Goal: Task Accomplishment & Management: Manage account settings

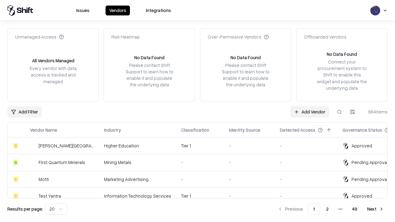
click at [309, 112] on link "Add Vendor" at bounding box center [309, 111] width 39 height 11
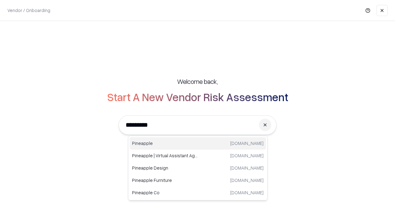
click at [198, 143] on div "Pineapple [DOMAIN_NAME]" at bounding box center [198, 143] width 136 height 12
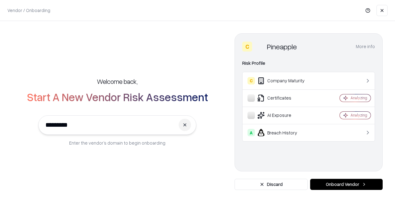
type input "*********"
click at [346, 184] on button "Onboard Vendor" at bounding box center [346, 184] width 73 height 11
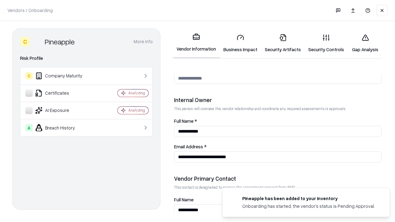
scroll to position [320, 0]
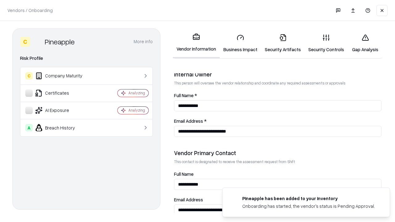
click at [283, 43] on link "Security Artifacts" at bounding box center [283, 43] width 44 height 29
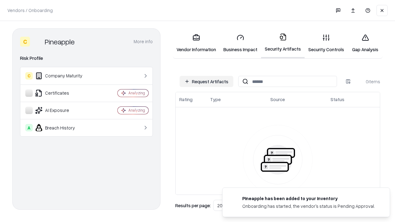
click at [206, 81] on button "Request Artifacts" at bounding box center [207, 81] width 54 height 11
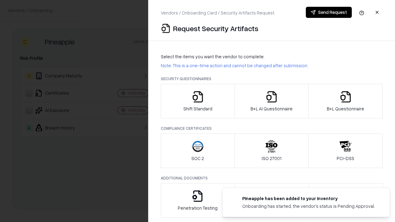
click at [345, 101] on icon "button" at bounding box center [345, 97] width 12 height 12
click at [271, 101] on icon "button" at bounding box center [271, 97] width 12 height 12
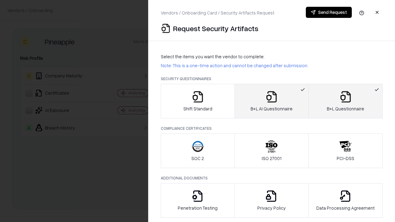
click at [329, 12] on button "Send Request" at bounding box center [329, 12] width 46 height 11
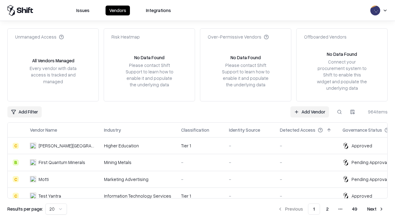
click at [339, 112] on button at bounding box center [339, 111] width 11 height 11
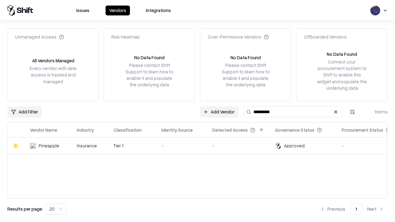
type input "*********"
click at [201, 146] on div "-" at bounding box center [181, 146] width 41 height 6
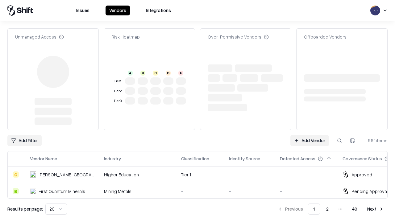
click at [309, 135] on link "Add Vendor" at bounding box center [309, 140] width 39 height 11
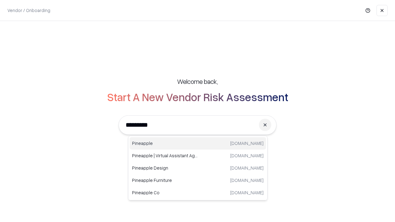
click at [198, 143] on div "Pineapple pineappleenergy.com" at bounding box center [198, 143] width 136 height 12
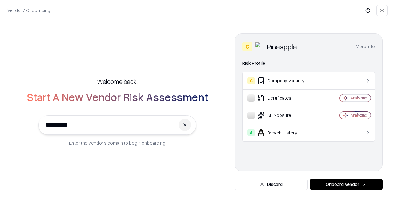
type input "*********"
click at [346, 184] on button "Onboard Vendor" at bounding box center [346, 184] width 73 height 11
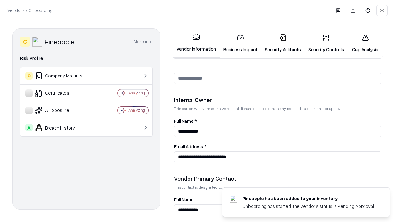
scroll to position [320, 0]
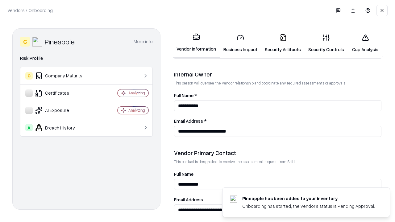
click at [365, 43] on link "Gap Analysis" at bounding box center [365, 43] width 35 height 29
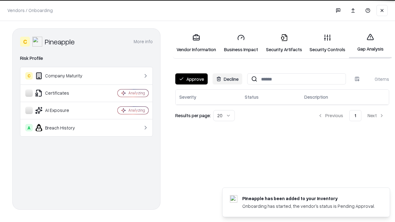
click at [191, 79] on button "Approve" at bounding box center [191, 78] width 32 height 11
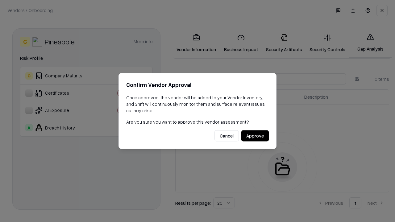
click at [255, 136] on button "Approve" at bounding box center [254, 136] width 27 height 11
